Goal: Task Accomplishment & Management: Understand process/instructions

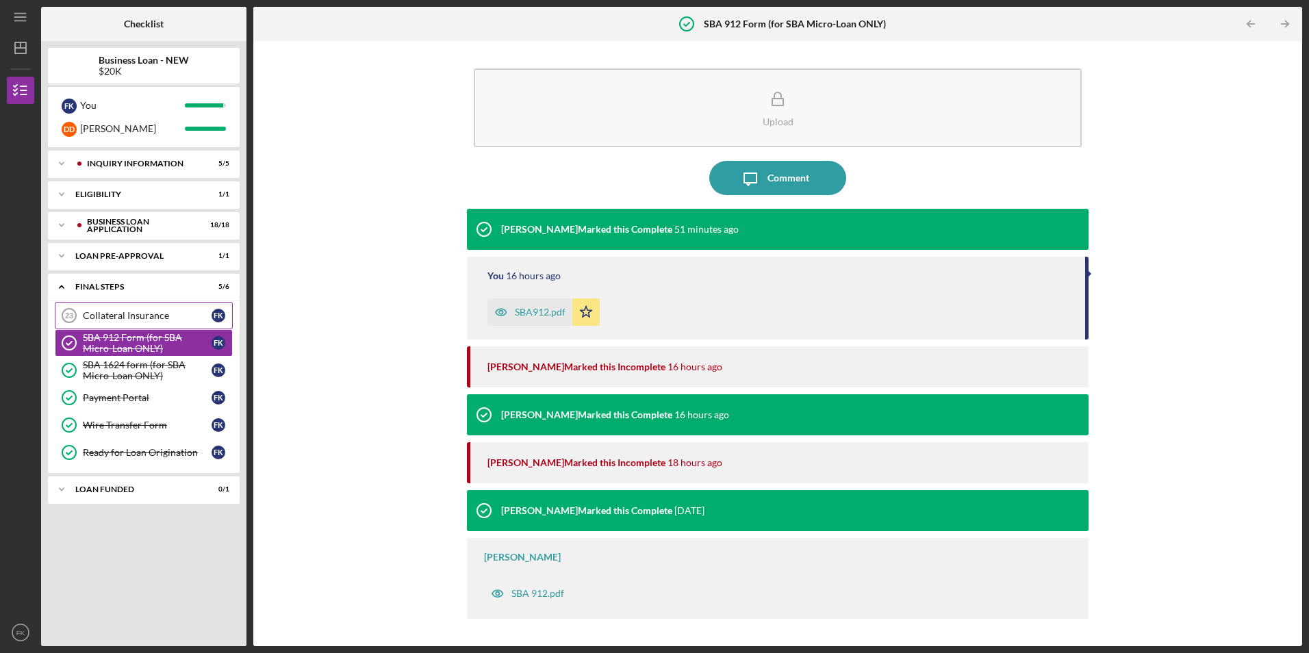
click at [136, 314] on div "Collateral Insurance" at bounding box center [147, 315] width 129 height 11
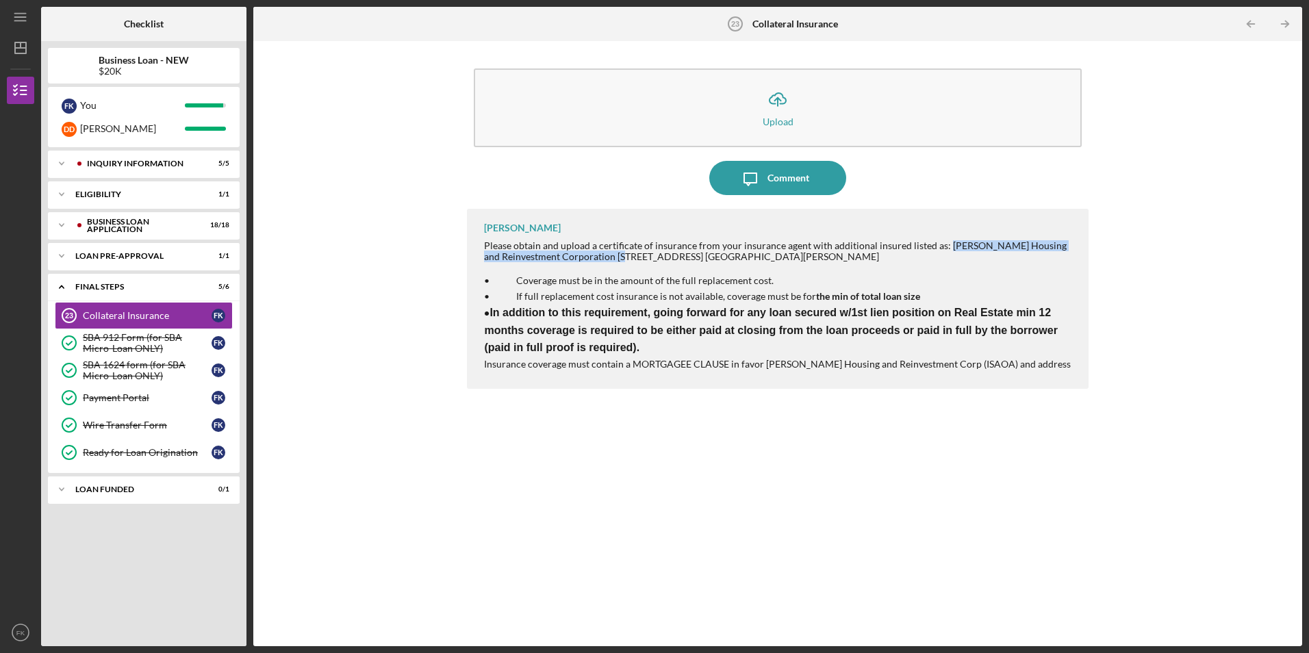
drag, startPoint x: 942, startPoint y: 248, endPoint x: 594, endPoint y: 260, distance: 348.0
click at [594, 260] on div "Please obtain and upload a certificate of insurance from your insurance agent w…" at bounding box center [779, 251] width 590 height 22
copy div "[PERSON_NAME] Housing and Reinvestment Corporation"
click at [1238, 359] on div "Icon/Upload Upload Icon/Message Comment [PERSON_NAME] Please obtain and upload …" at bounding box center [777, 344] width 1035 height 592
